Goal: Submit feedback/report problem: Submit feedback/report problem

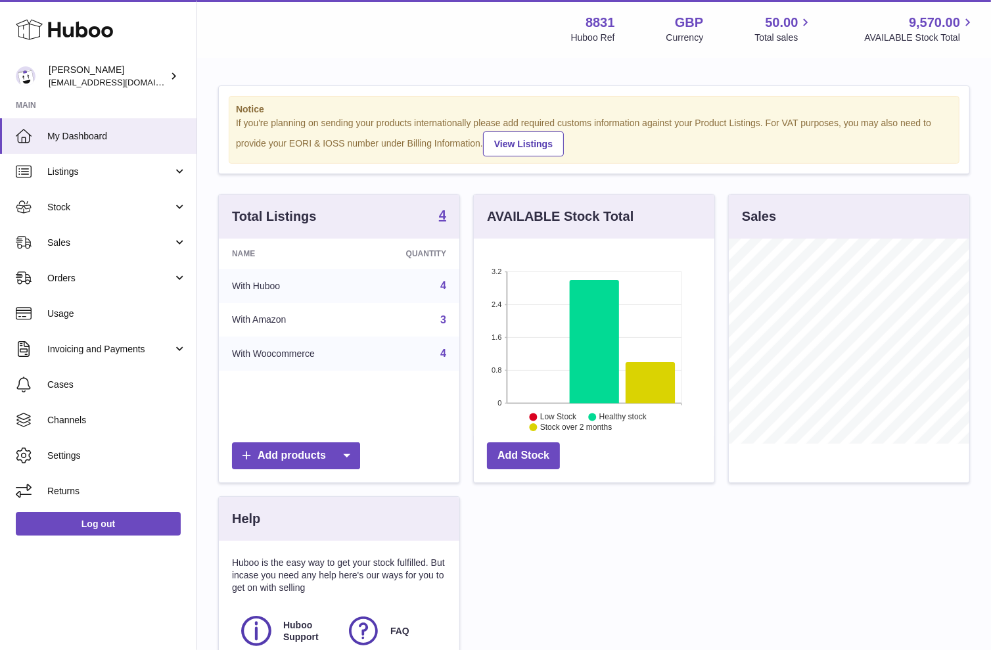
scroll to position [204, 240]
click at [117, 241] on span "Sales" at bounding box center [110, 243] width 126 height 12
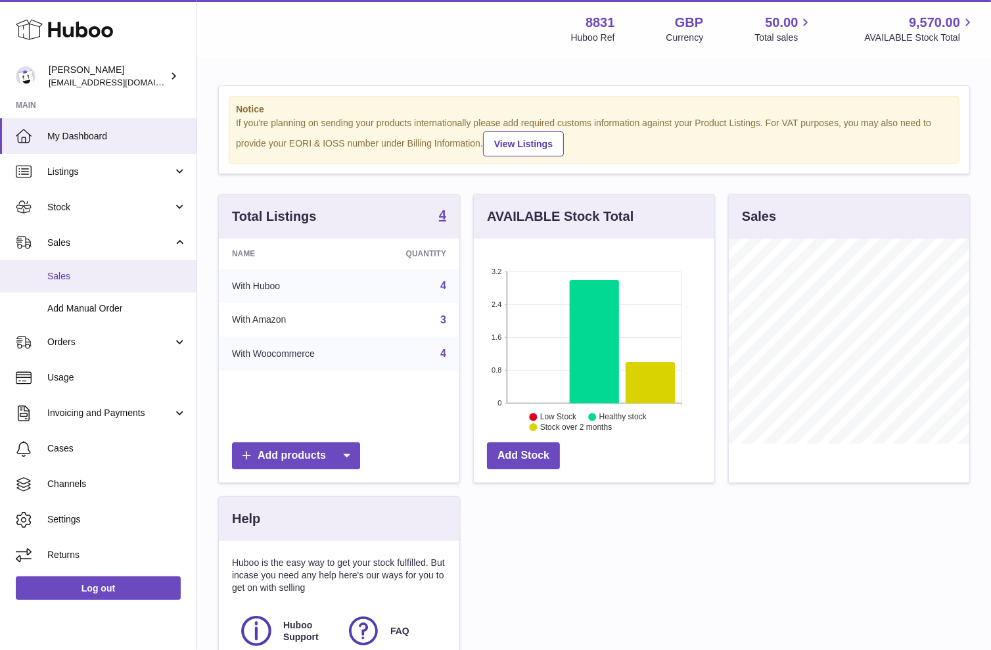
click at [85, 277] on span "Sales" at bounding box center [116, 276] width 139 height 12
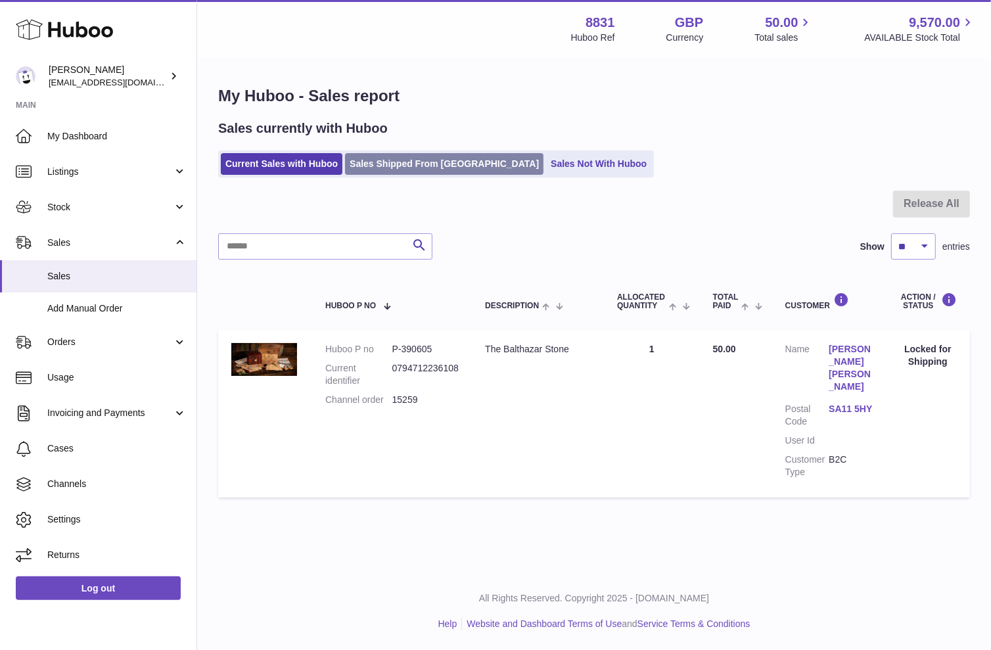
click at [426, 160] on link "Sales Shipped From [GEOGRAPHIC_DATA]" at bounding box center [444, 164] width 199 height 22
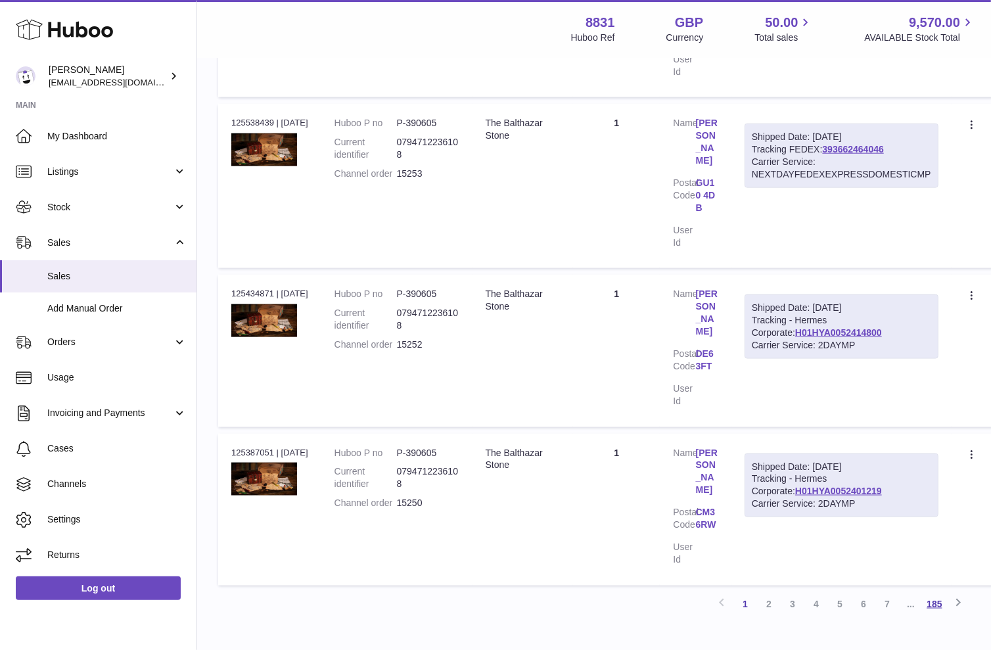
scroll to position [1328, 0]
click at [770, 593] on link "2" at bounding box center [769, 605] width 24 height 24
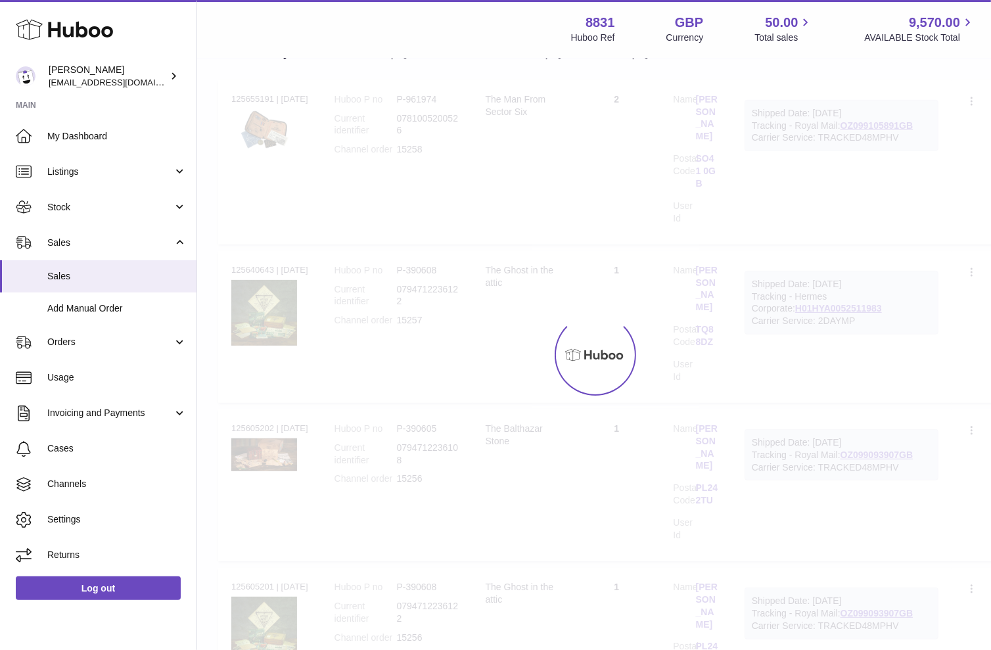
scroll to position [59, 0]
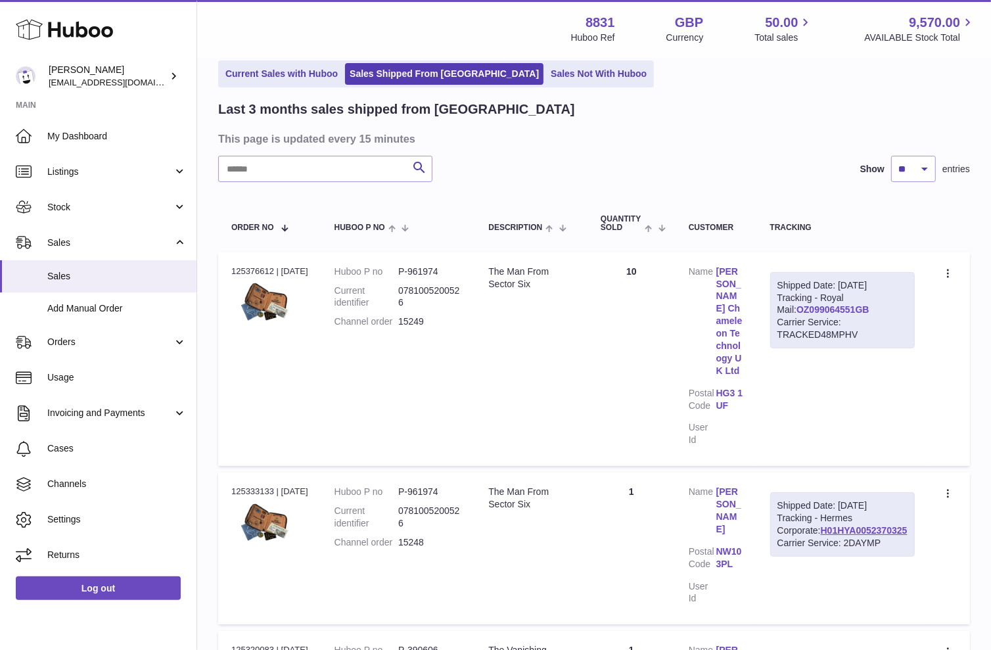
click at [835, 315] on link "OZ099064551GB" at bounding box center [833, 309] width 73 height 11
drag, startPoint x: 744, startPoint y: 390, endPoint x: 732, endPoint y: 379, distance: 16.3
click at [732, 387] on link "HG3 1UF" at bounding box center [731, 399] width 28 height 25
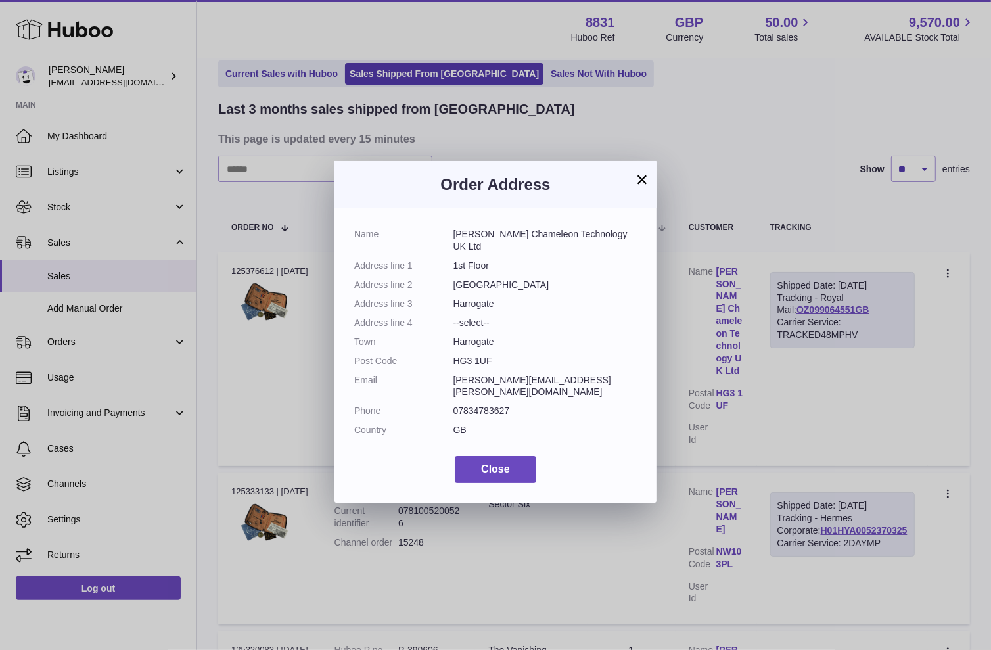
drag, startPoint x: 496, startPoint y: 360, endPoint x: 436, endPoint y: 358, distance: 59.8
click at [435, 358] on dl "Name [PERSON_NAME] Chameleon Technology UK Ltd Address line 1 1st Floor Address…" at bounding box center [495, 335] width 283 height 215
copy dl "HG3 1UF"
click at [503, 363] on dd "HG3 1UF" at bounding box center [546, 361] width 184 height 12
drag, startPoint x: 491, startPoint y: 360, endPoint x: 454, endPoint y: 360, distance: 37.5
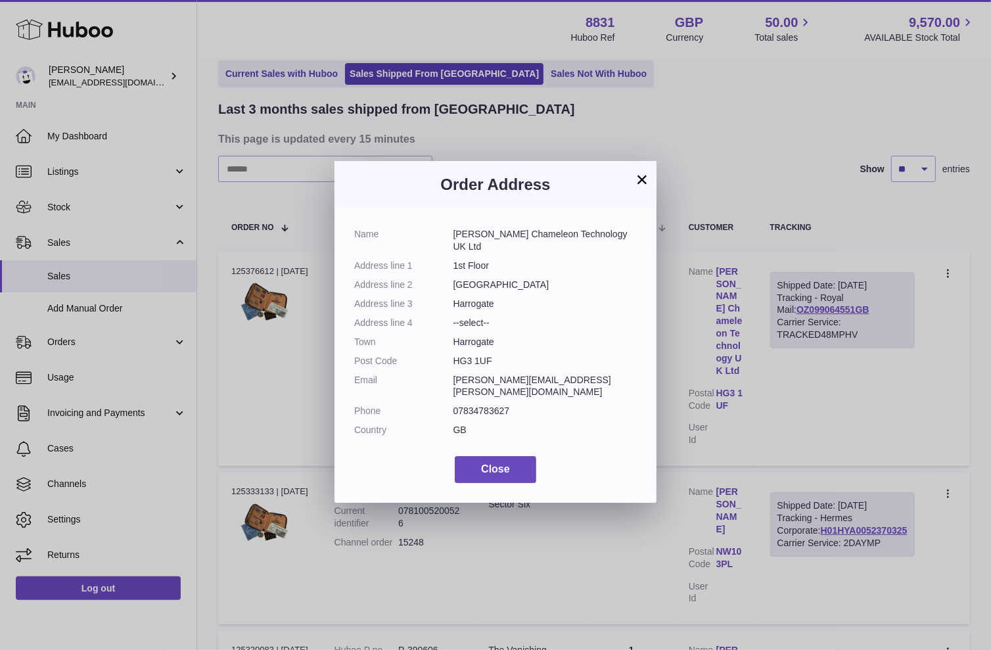
click at [450, 360] on dl "Name [PERSON_NAME] Chameleon Technology UK Ltd Address line 1 1st Floor Address…" at bounding box center [495, 335] width 283 height 215
copy dl "HG3 1UF"
click at [642, 180] on button "×" at bounding box center [642, 180] width 16 height 16
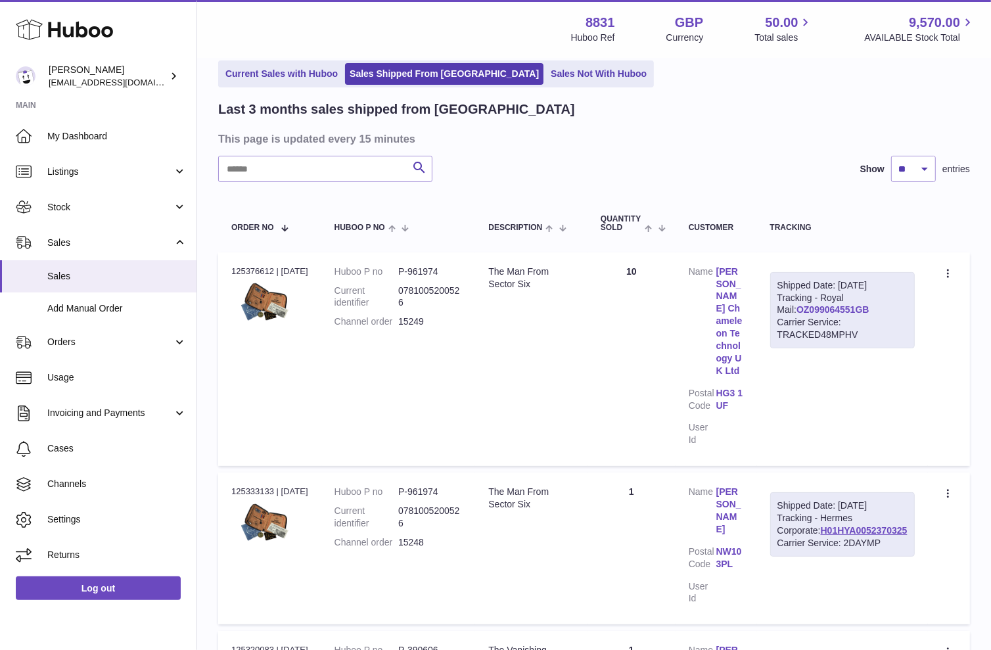
click at [808, 315] on link "OZ099064551GB" at bounding box center [833, 309] width 73 height 11
click at [949, 270] on icon at bounding box center [948, 273] width 2 height 9
click at [902, 308] on li "Create a ticket" at bounding box center [891, 303] width 131 height 28
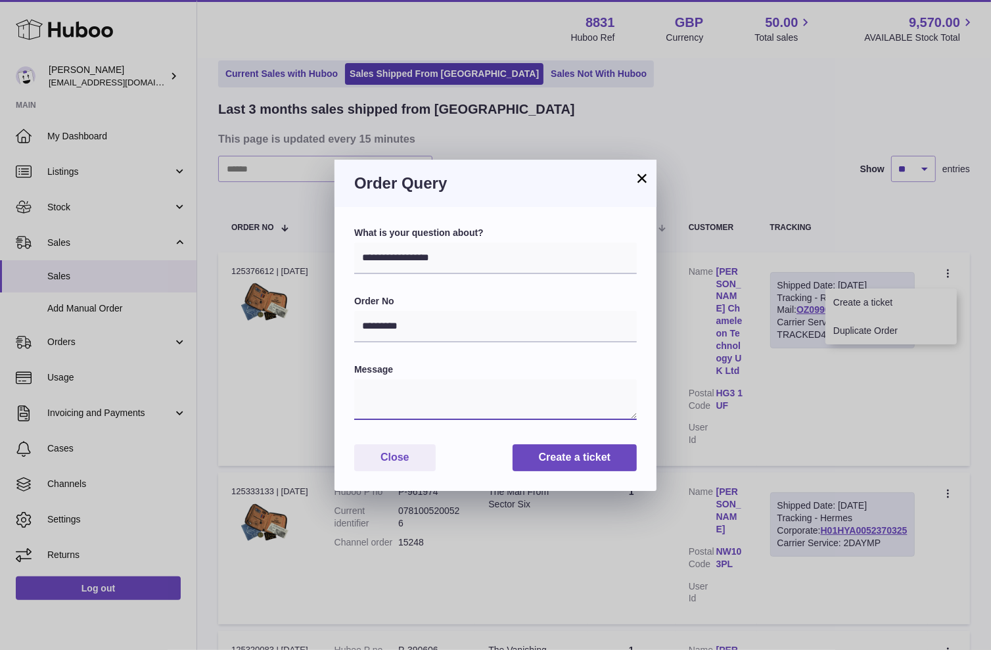
click at [397, 400] on textarea at bounding box center [495, 399] width 283 height 41
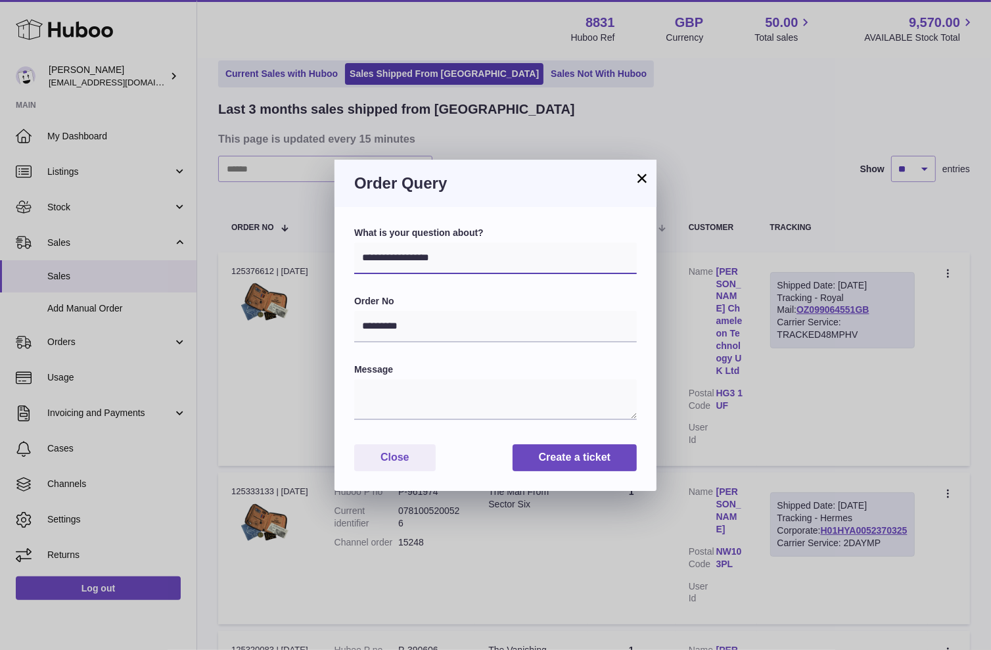
select select "********"
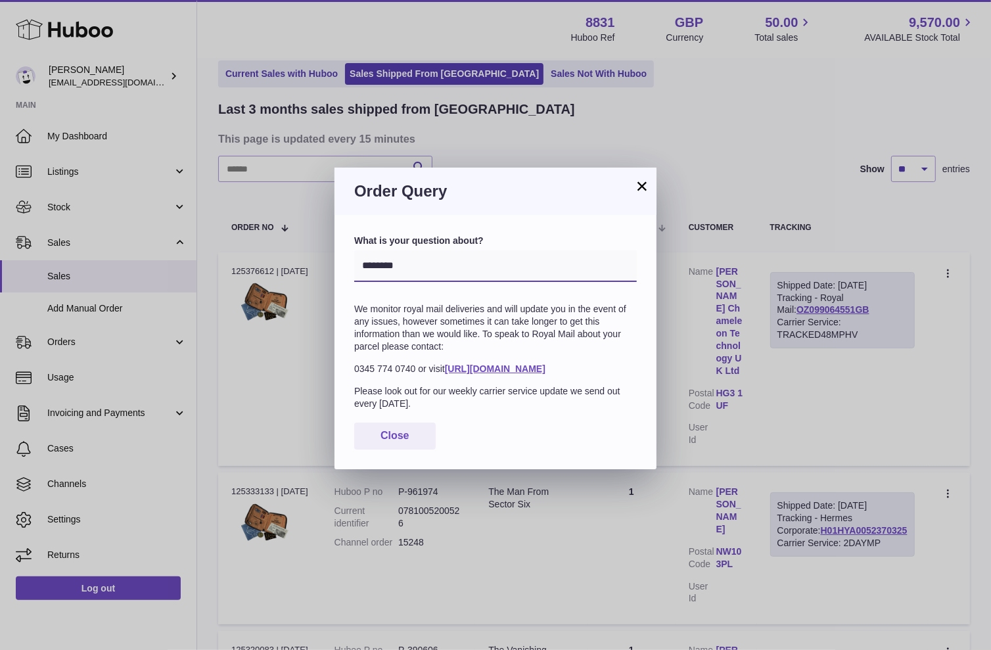
scroll to position [1, 0]
click at [642, 187] on button "×" at bounding box center [642, 186] width 16 height 16
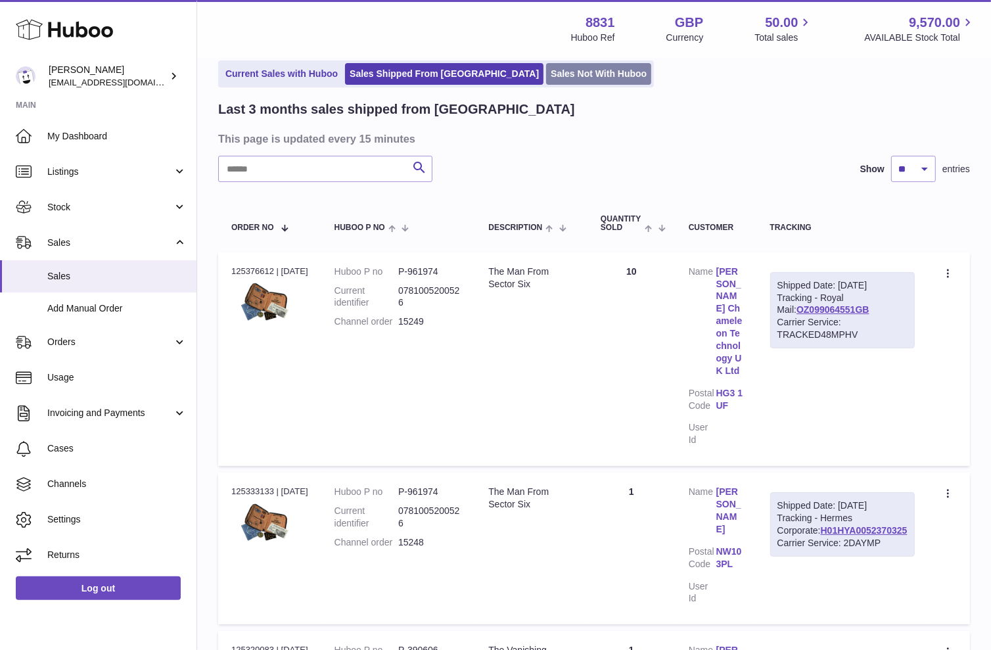
click at [546, 75] on link "Sales Not With Huboo" at bounding box center [598, 74] width 105 height 22
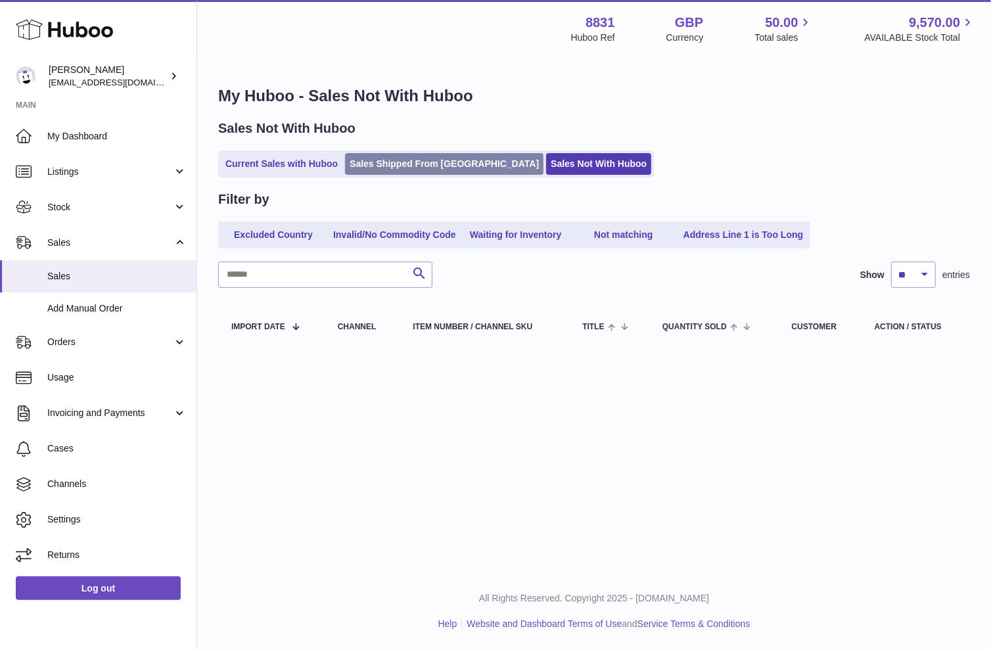
click at [384, 153] on link "Sales Shipped From [GEOGRAPHIC_DATA]" at bounding box center [444, 164] width 199 height 22
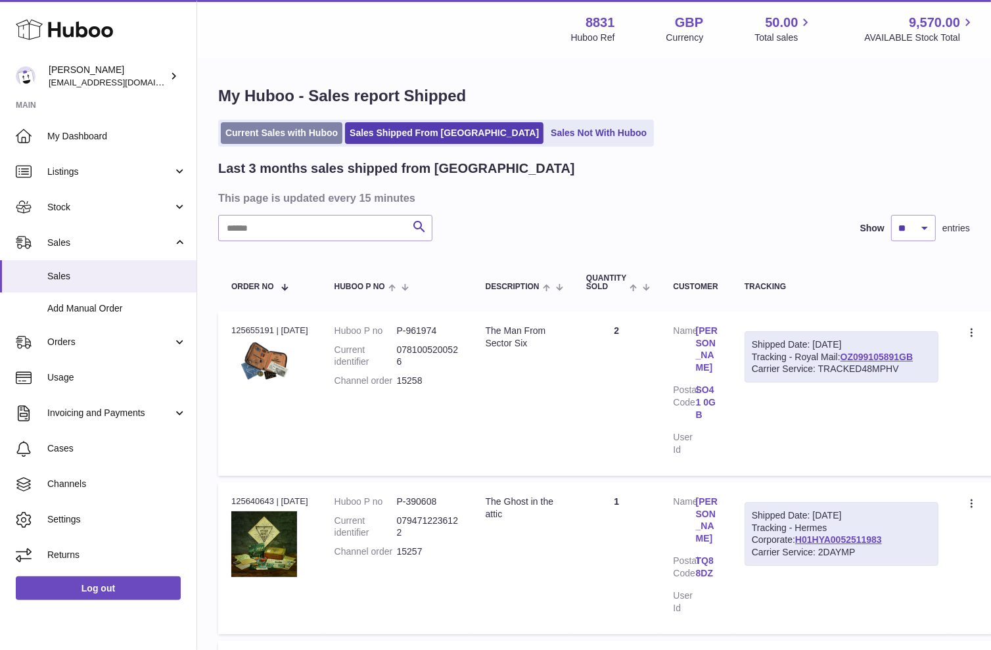
click at [277, 133] on link "Current Sales with Huboo" at bounding box center [282, 133] width 122 height 22
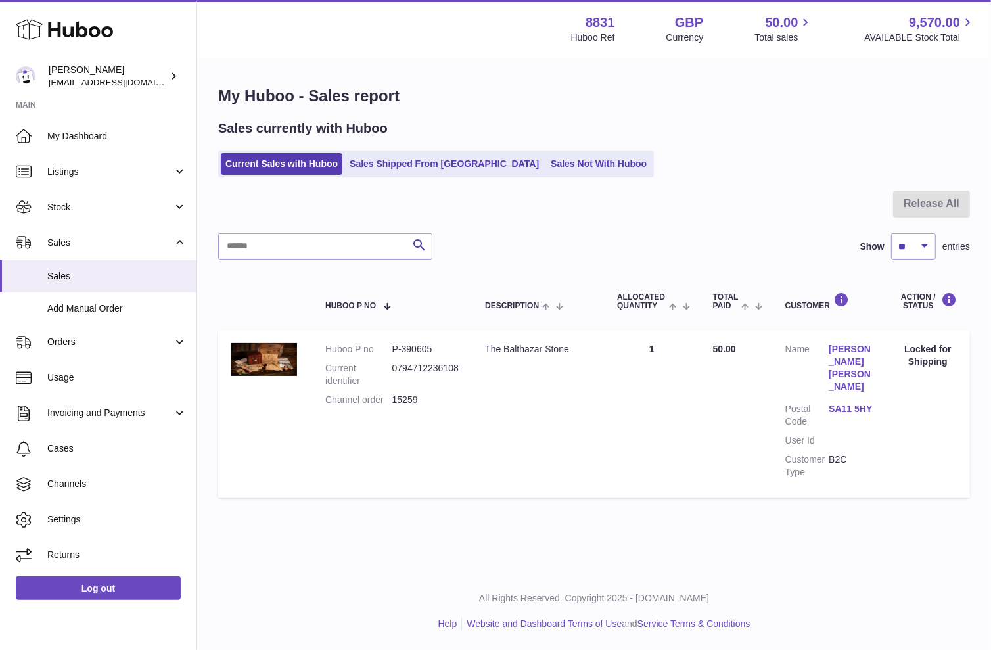
click at [411, 133] on div "Sales currently with Huboo" at bounding box center [594, 129] width 752 height 18
click at [397, 156] on link "Sales Shipped From [GEOGRAPHIC_DATA]" at bounding box center [444, 164] width 199 height 22
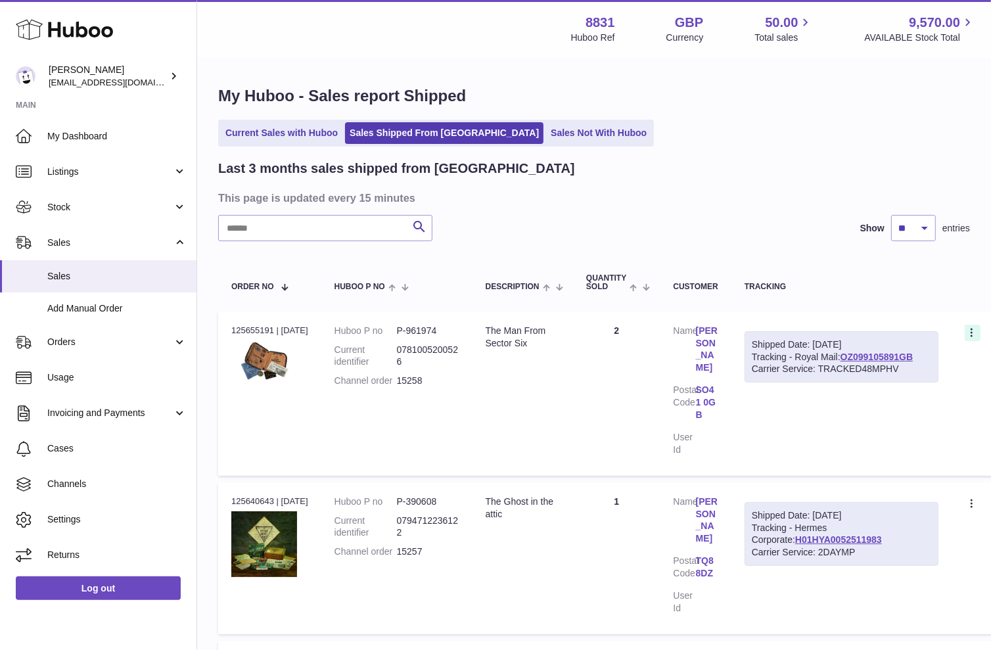
click at [981, 333] on icon at bounding box center [973, 333] width 15 height 13
click at [617, 384] on td "Quantity 2" at bounding box center [616, 394] width 87 height 164
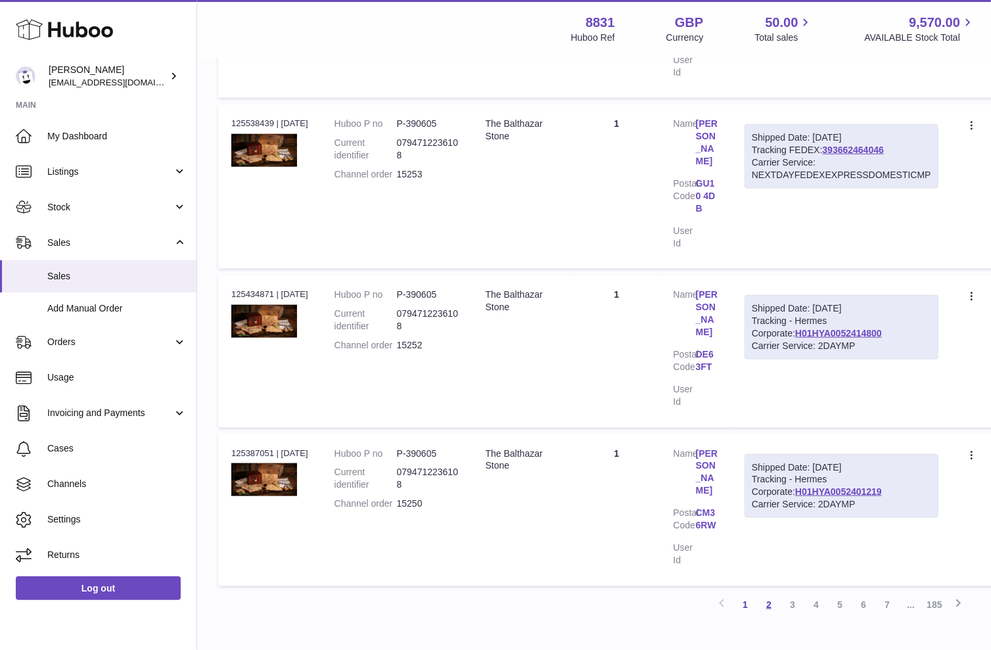
click at [770, 593] on link "2" at bounding box center [769, 605] width 24 height 24
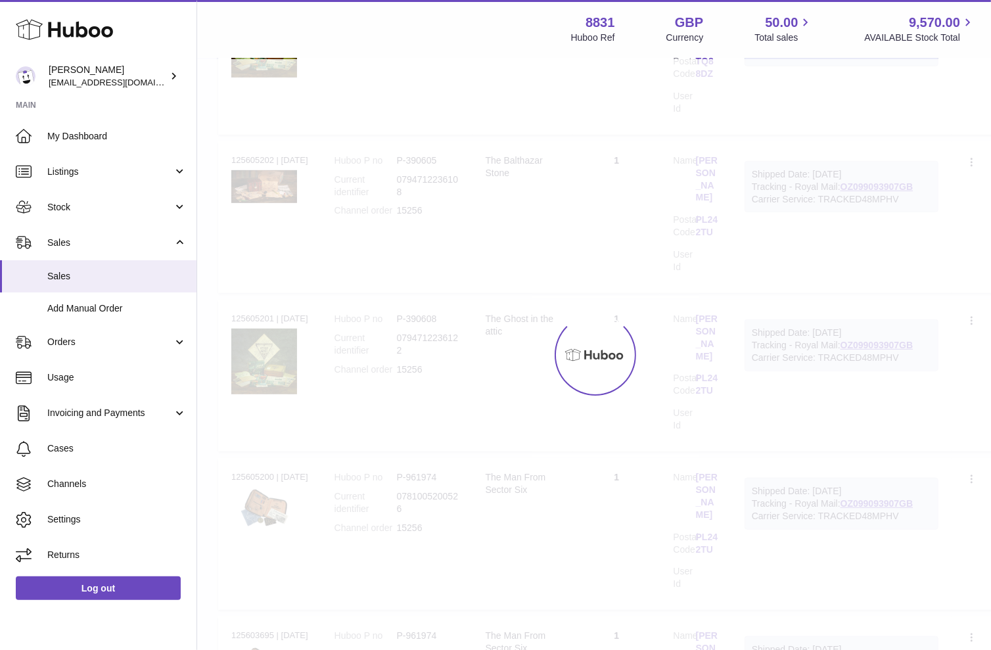
scroll to position [59, 0]
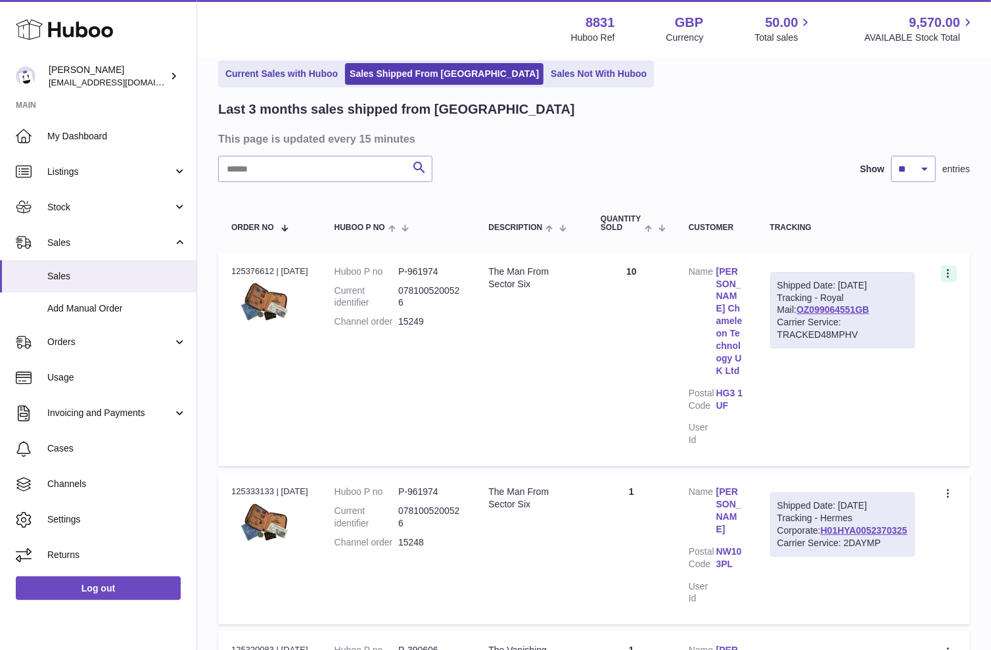
click at [949, 271] on icon at bounding box center [948, 273] width 2 height 9
drag, startPoint x: 927, startPoint y: 214, endPoint x: 899, endPoint y: 262, distance: 56.3
click at [926, 218] on th "Tracking" at bounding box center [842, 223] width 171 height 43
click at [945, 270] on icon at bounding box center [949, 274] width 15 height 13
click at [870, 306] on li "Create a ticket" at bounding box center [891, 303] width 131 height 28
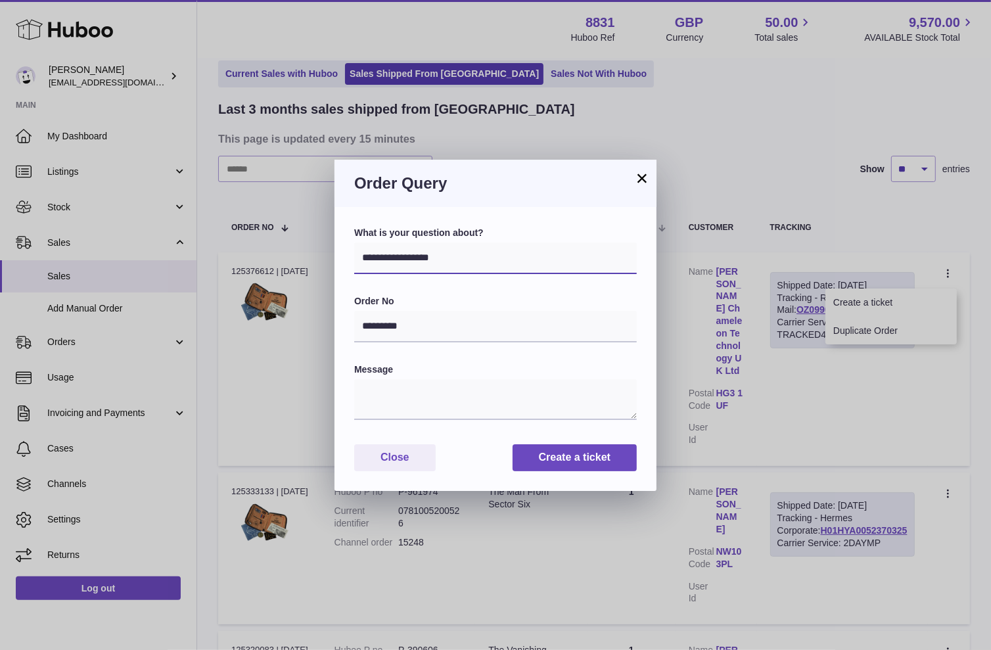
select select "*****"
click at [406, 404] on textarea at bounding box center [495, 399] width 283 height 41
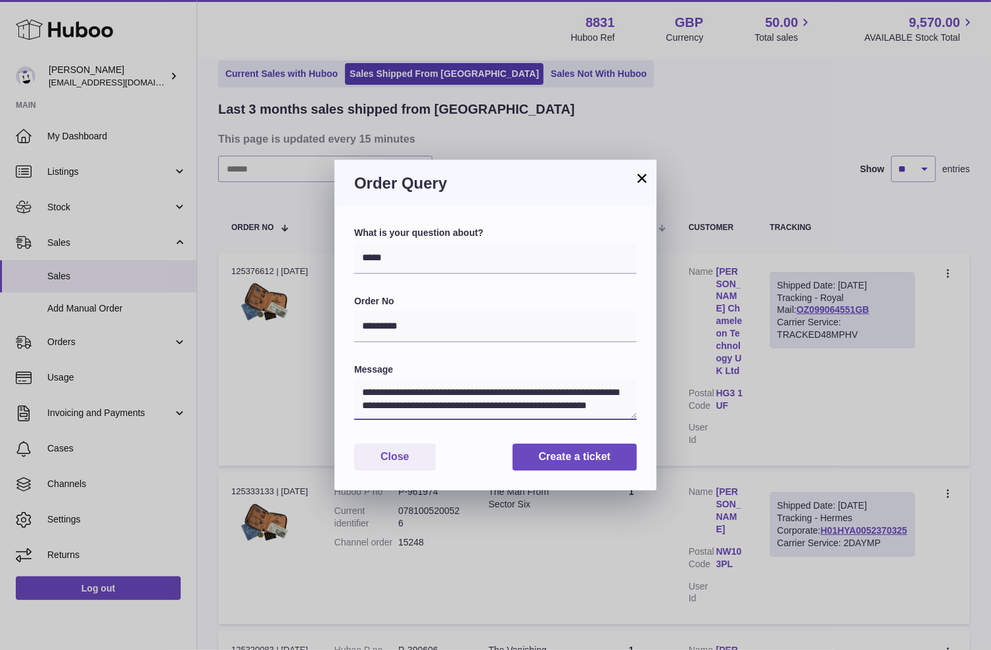
scroll to position [6, 0]
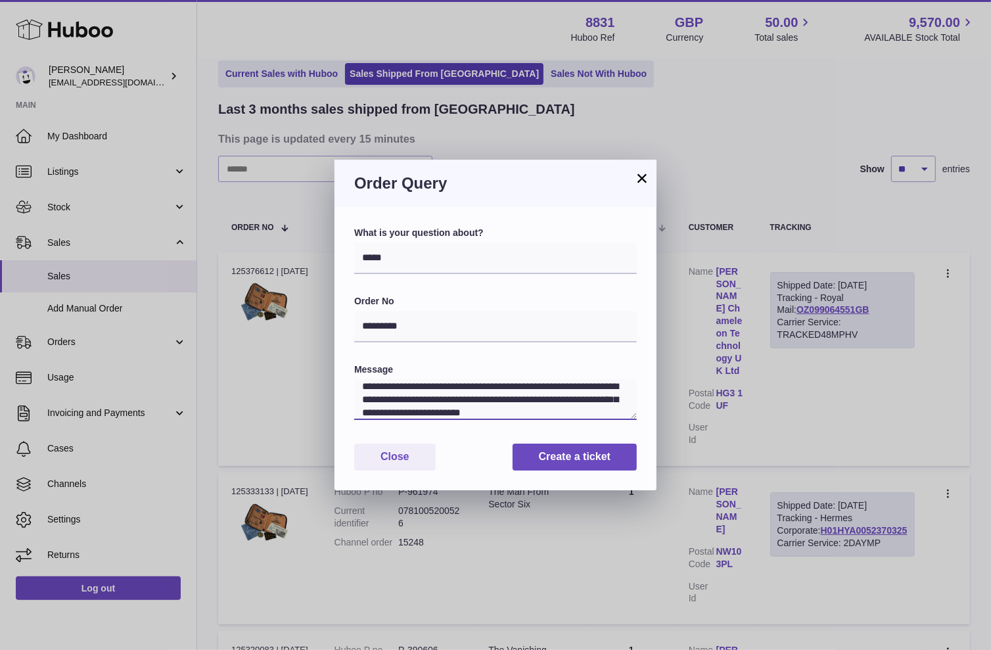
click at [519, 385] on textarea "**********" at bounding box center [495, 399] width 283 height 41
click at [362, 413] on textarea "**********" at bounding box center [495, 399] width 283 height 41
click at [528, 417] on textarea "**********" at bounding box center [495, 399] width 283 height 41
type textarea "**********"
click at [566, 454] on button "Create a ticket" at bounding box center [575, 457] width 124 height 27
